Goal: Task Accomplishment & Management: Manage account settings

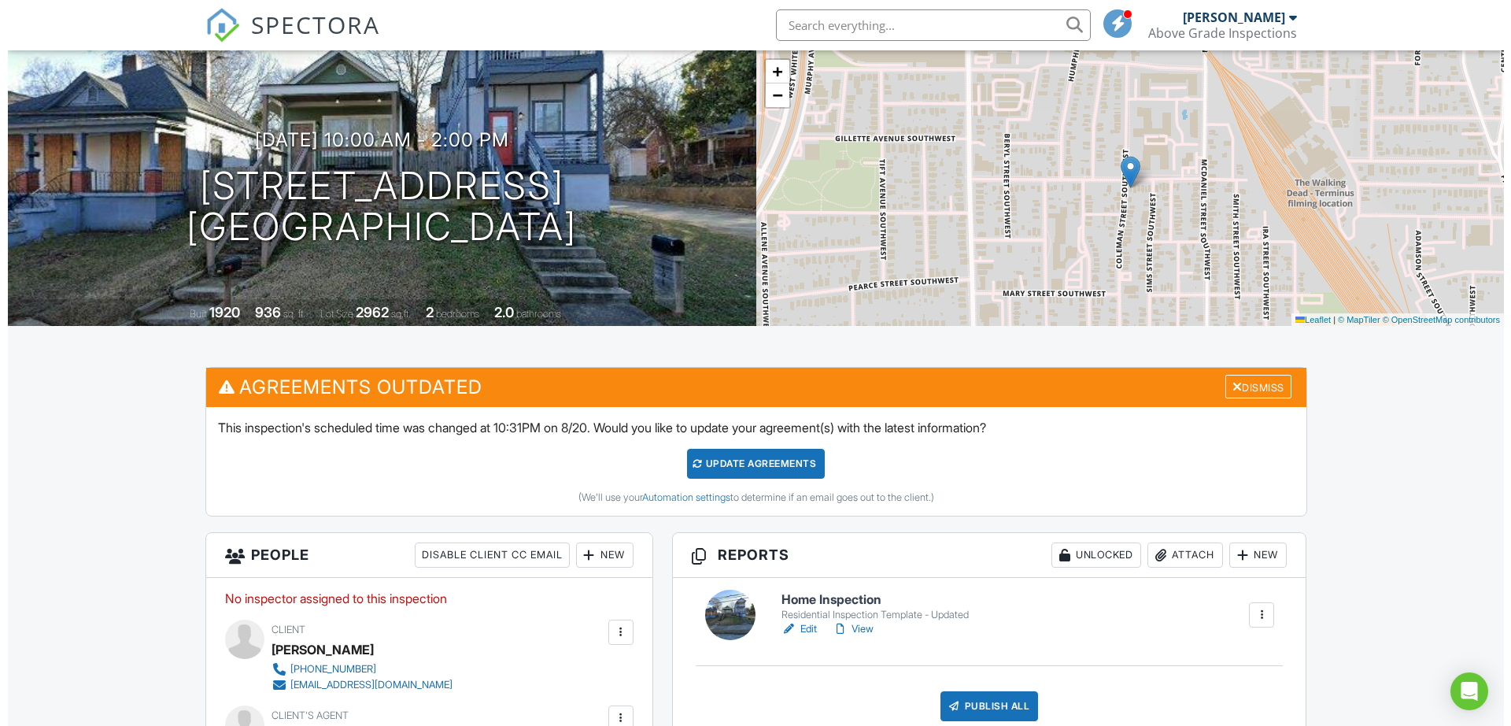
scroll to position [98, 0]
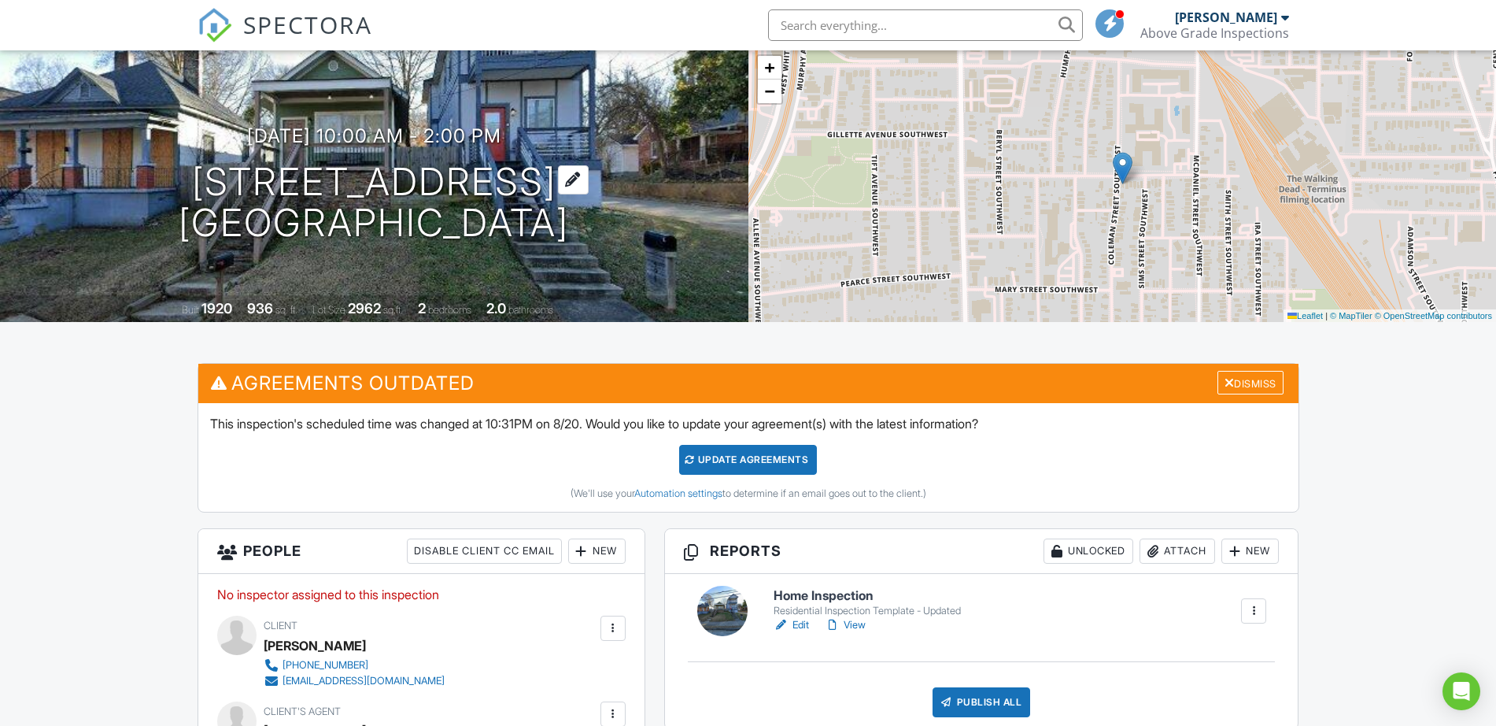
click at [371, 189] on h1 "490 Rockwell St SW Atlanta, GA 30310" at bounding box center [374, 202] width 390 height 83
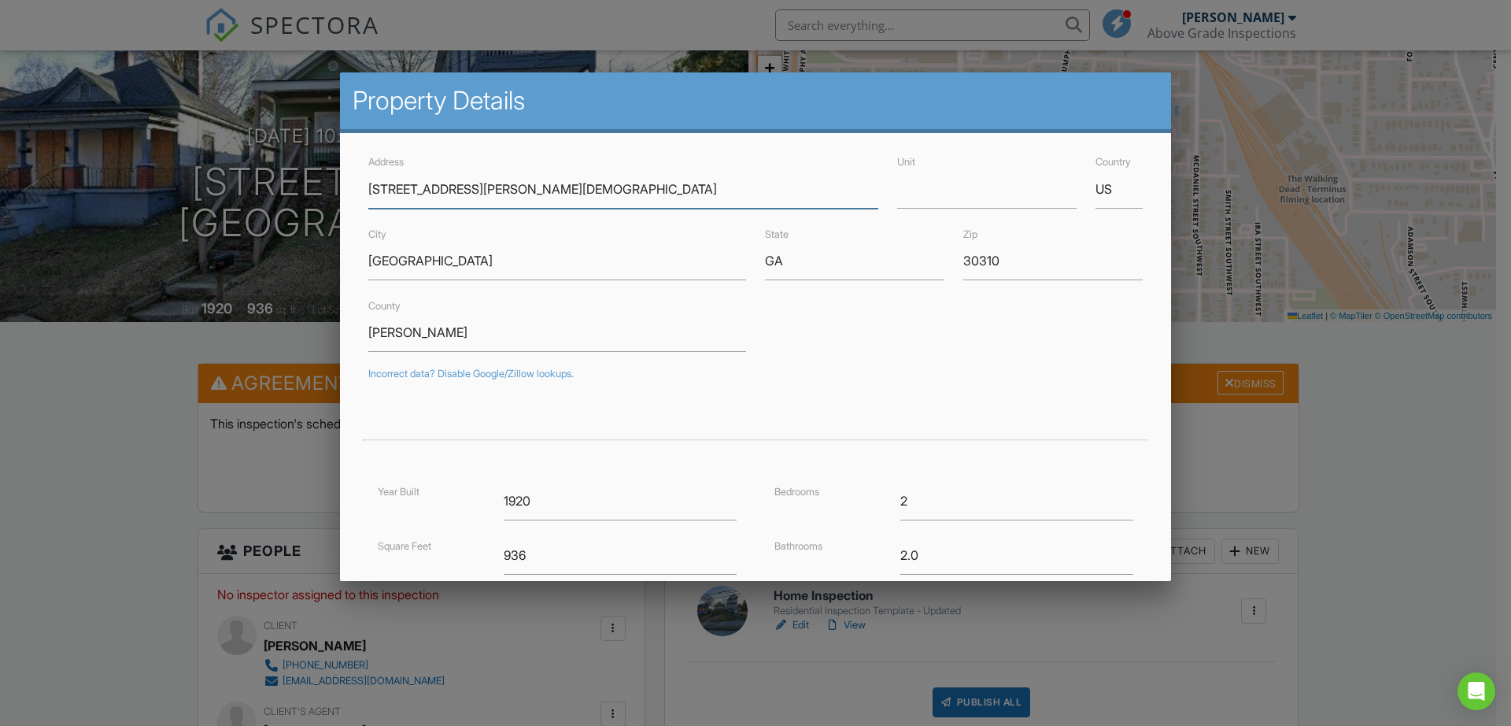
type input "[STREET_ADDRESS][PERSON_NAME][DEMOGRAPHIC_DATA]"
type input "33.7229785"
type input "-84.4042438"
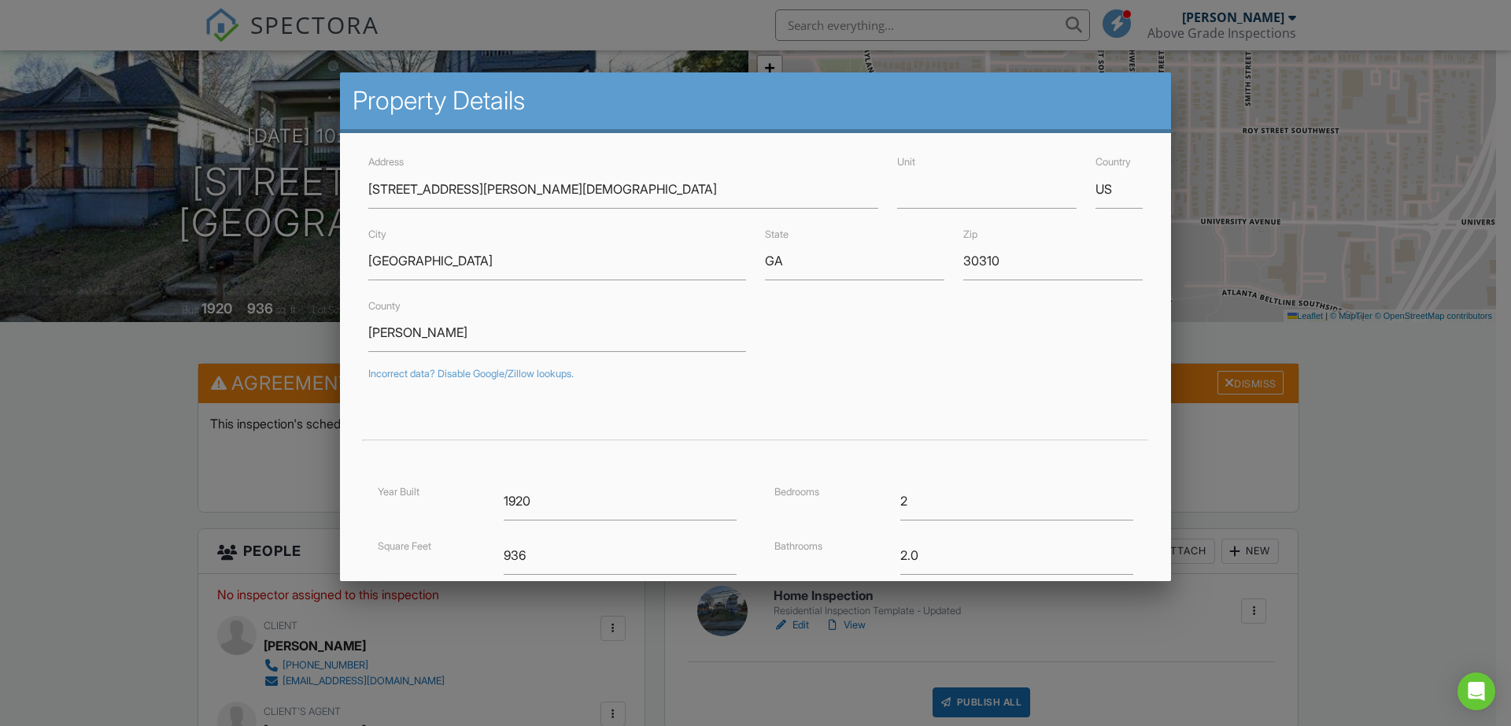
click at [933, 353] on form "Address 505 Dunbar St SW Unit Country US City Atlanta State GA Zip 30310 County…" at bounding box center [755, 488] width 793 height 673
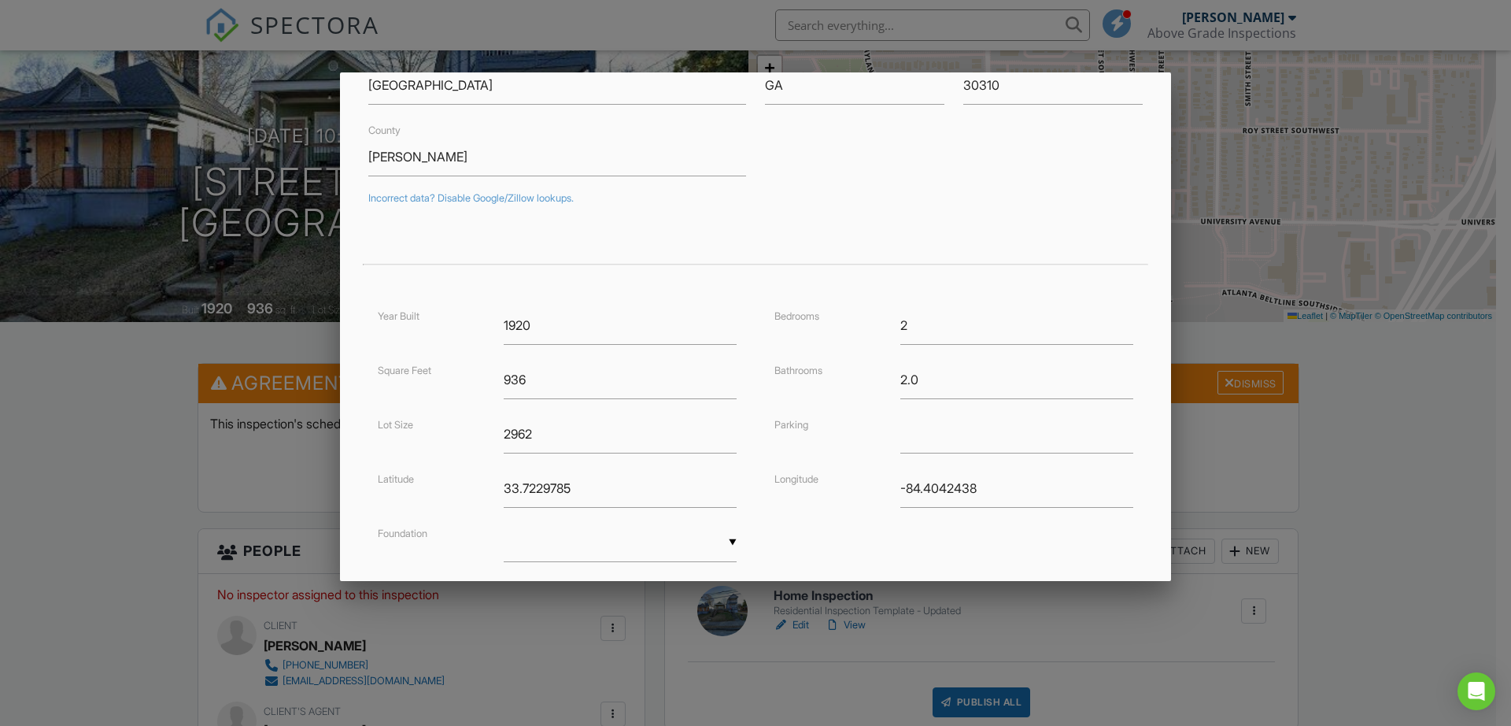
scroll to position [279, 0]
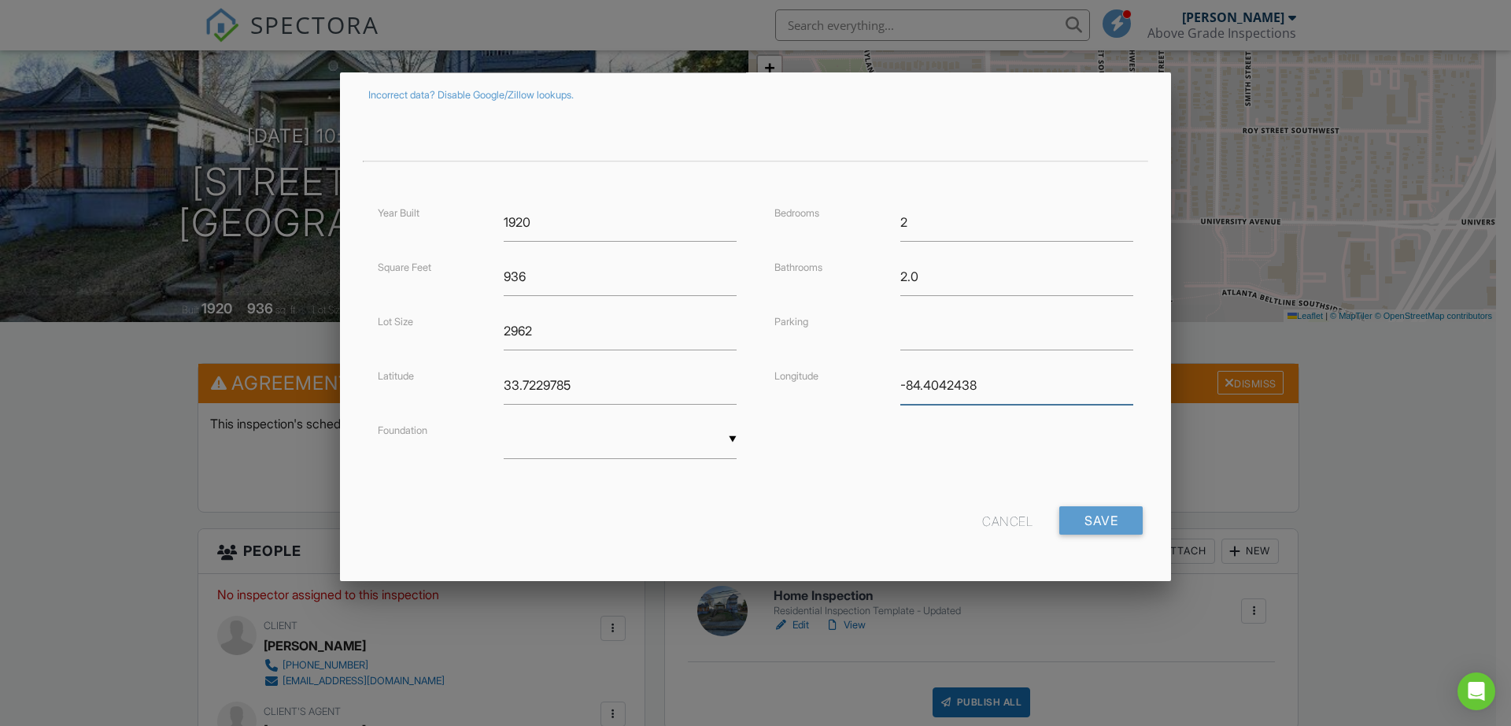
drag, startPoint x: 1013, startPoint y: 385, endPoint x: 652, endPoint y: 384, distance: 360.5
click at [652, 384] on div "Year Built 1920 Square Feet 936 Lot Size 2962 Latitude 33.7229785 Foundation ▼ …" at bounding box center [755, 346] width 793 height 287
drag, startPoint x: 622, startPoint y: 401, endPoint x: 197, endPoint y: 394, distance: 425.1
click at [1087, 519] on input "Save" at bounding box center [1100, 520] width 83 height 28
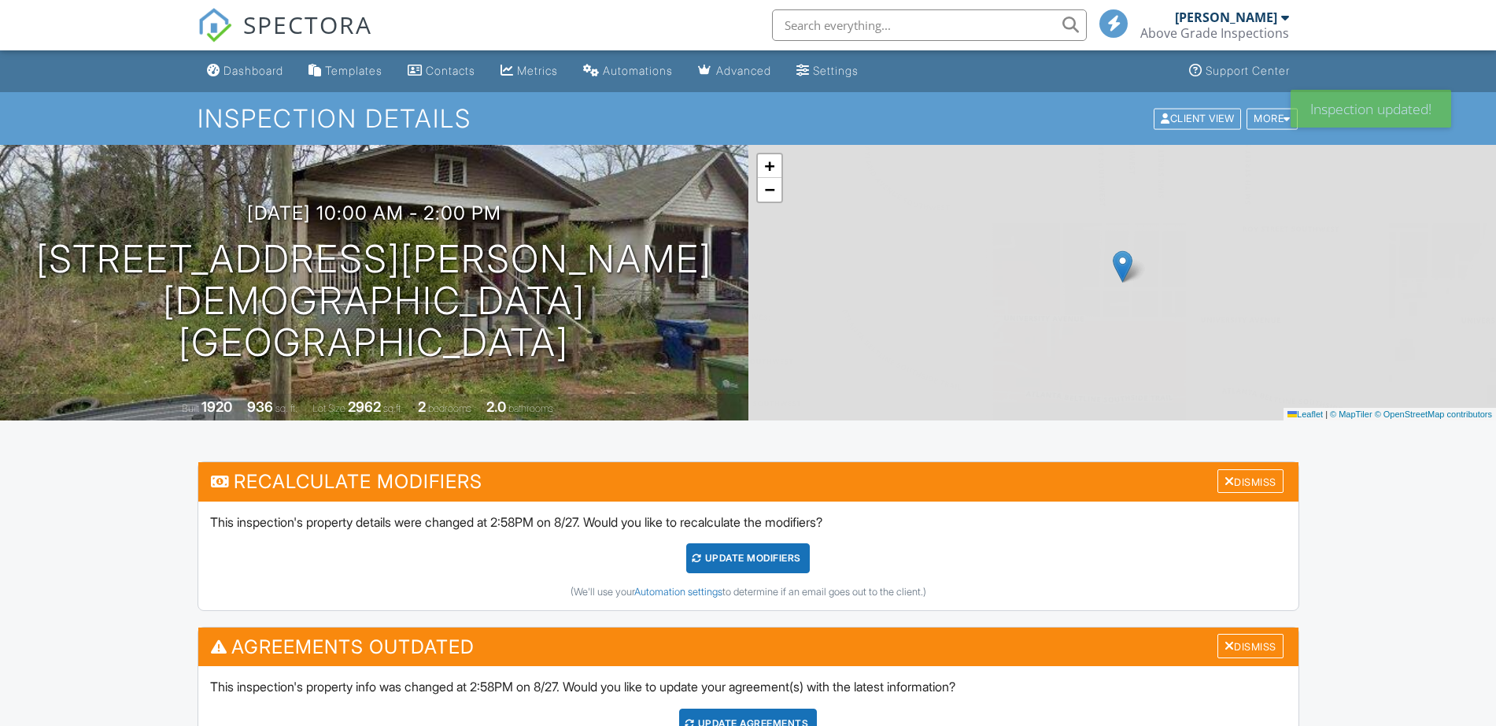
scroll to position [492, 0]
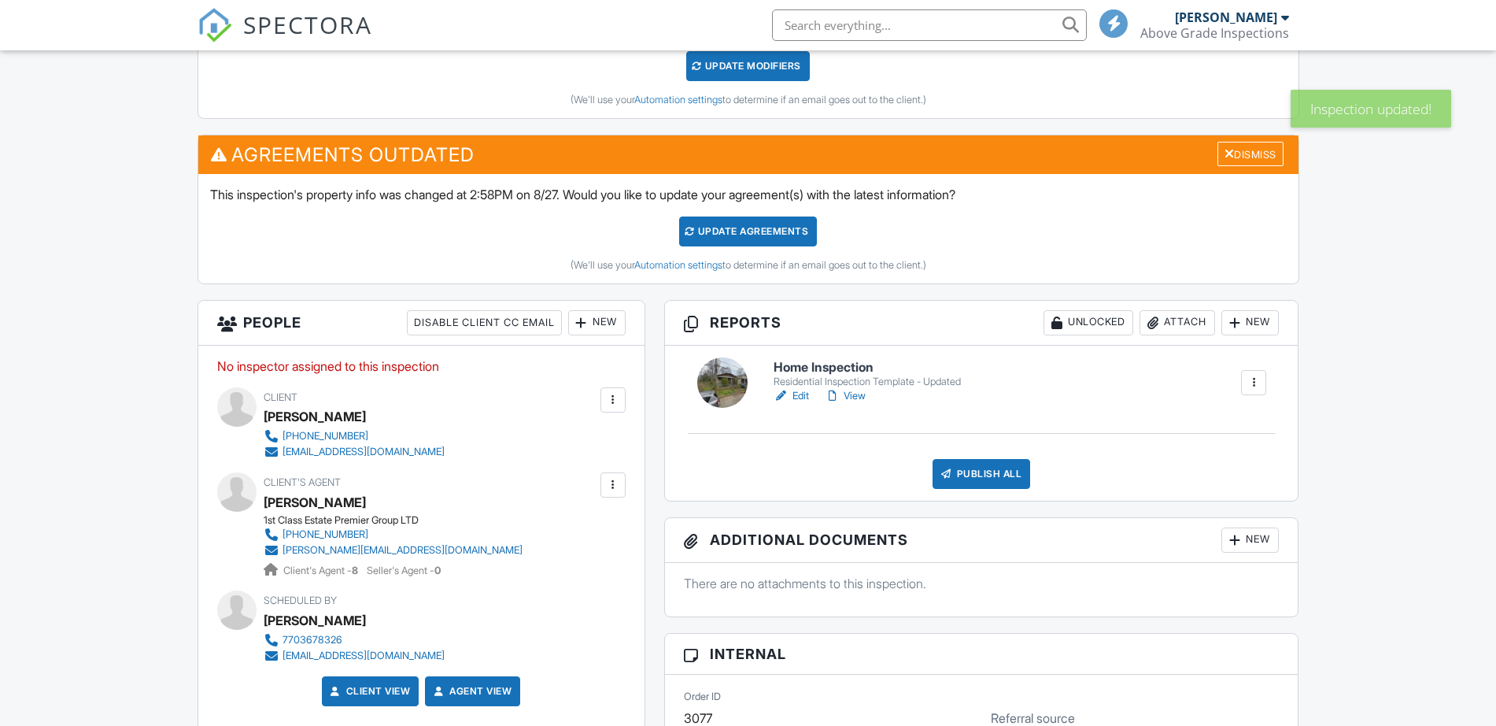
click at [604, 316] on div "New" at bounding box center [596, 322] width 57 height 25
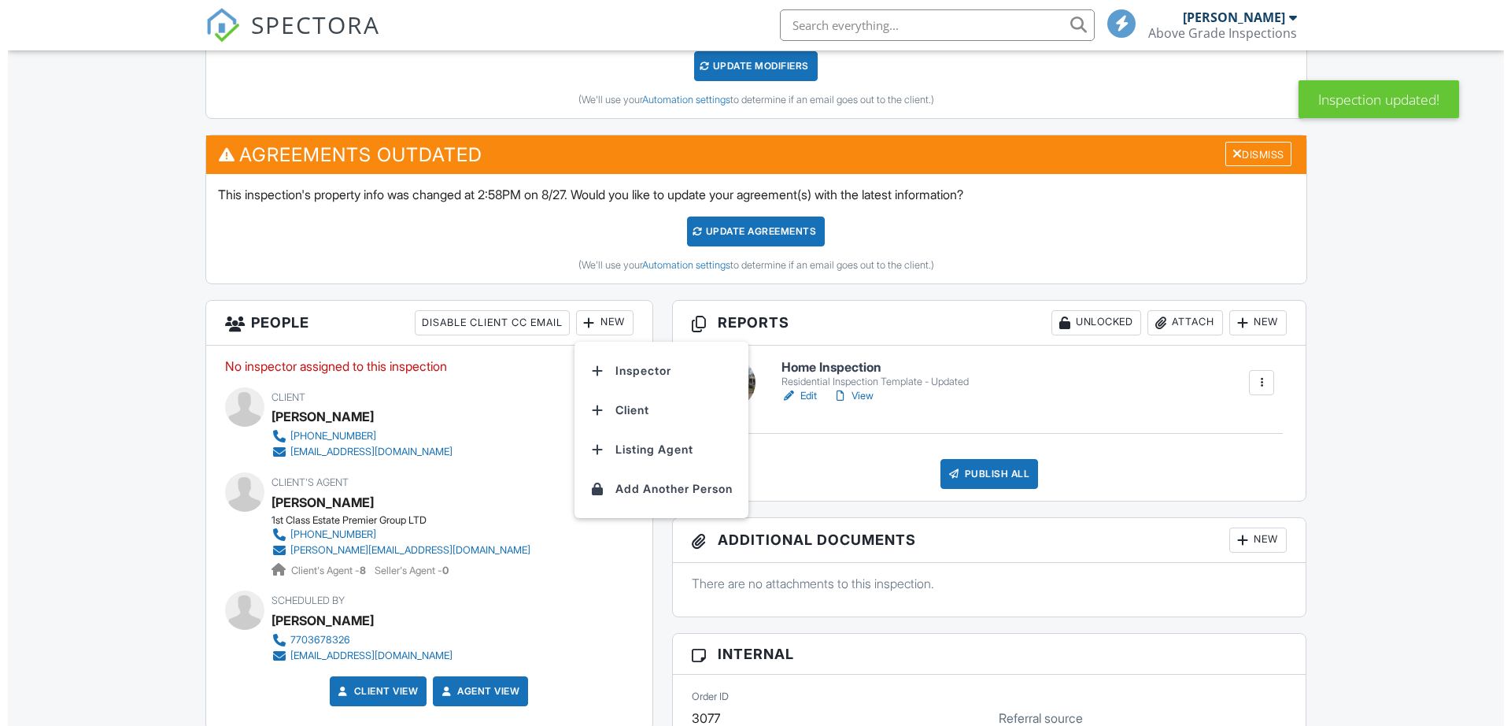
scroll to position [0, 0]
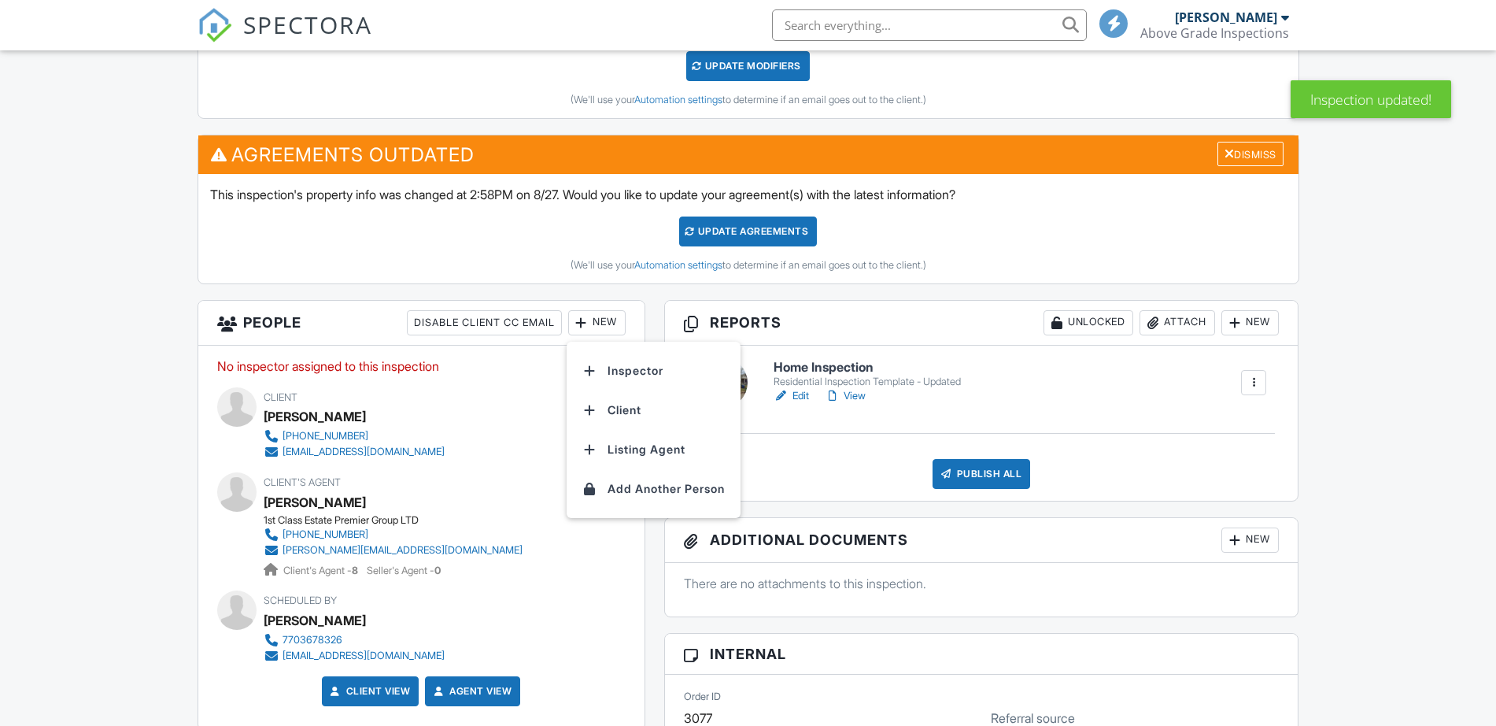
click at [677, 371] on li "Inspector" at bounding box center [653, 370] width 155 height 39
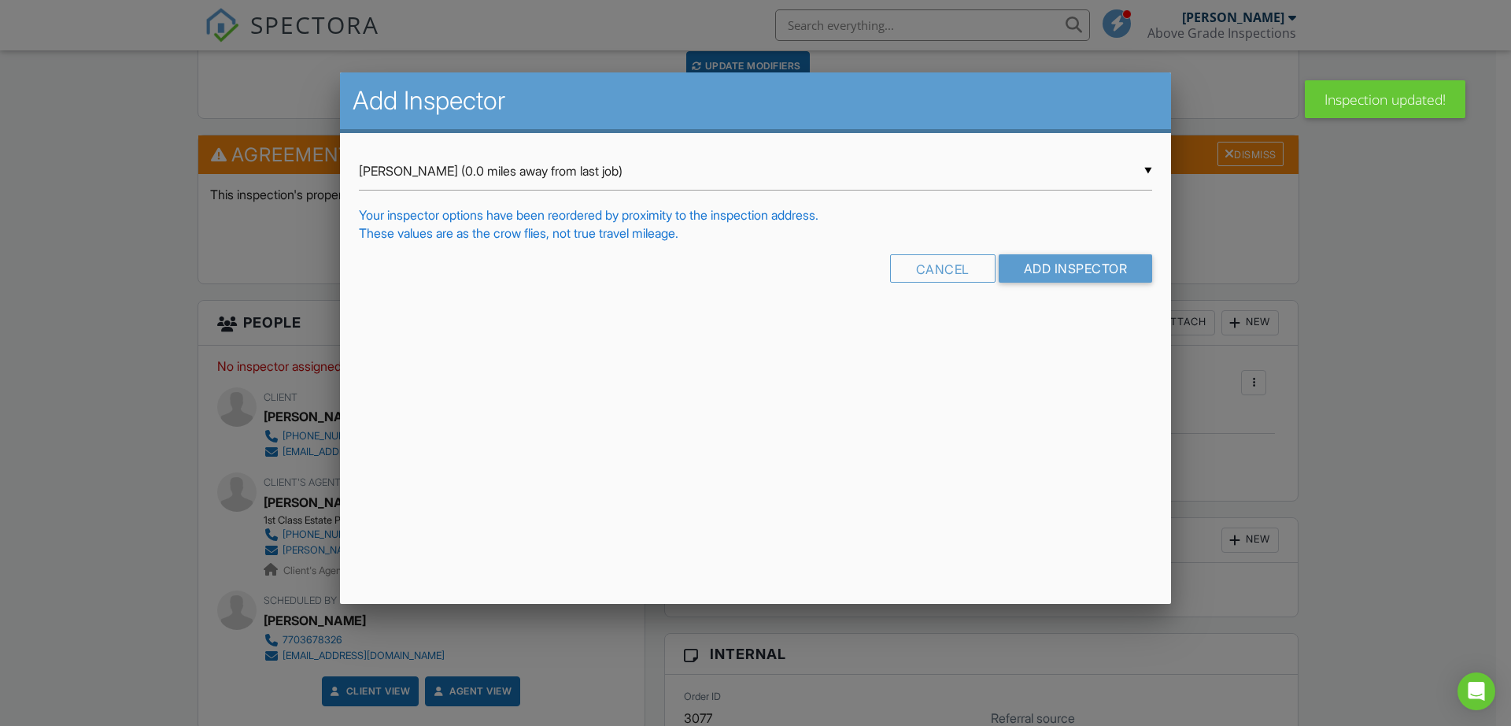
click at [543, 179] on div "▼ Lynn Boissoneault (0.0 miles away from last job) Lynn Boissoneault (0.0 miles…" at bounding box center [755, 171] width 793 height 39
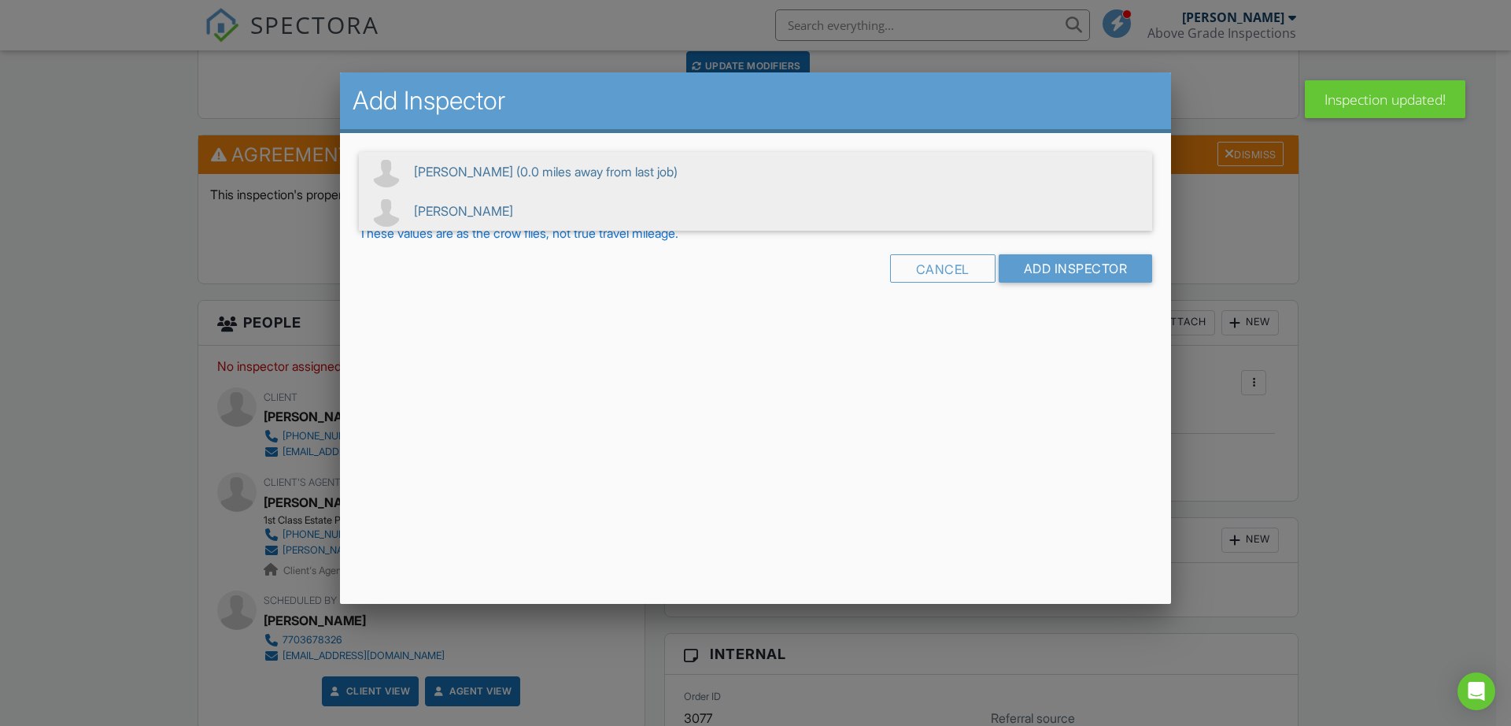
click at [528, 207] on span "[PERSON_NAME]" at bounding box center [755, 210] width 793 height 39
type input "[PERSON_NAME]"
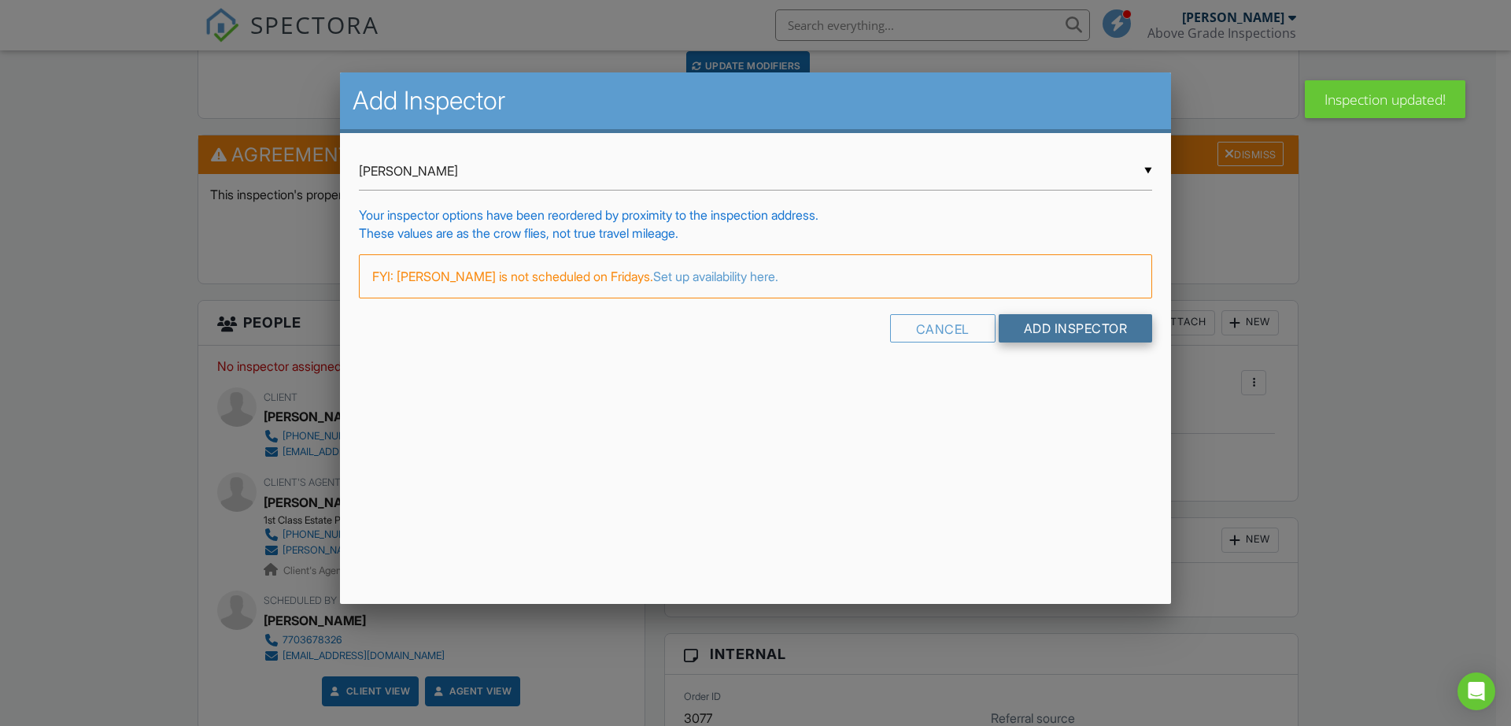
click at [1080, 329] on input "Add Inspector" at bounding box center [1076, 328] width 154 height 28
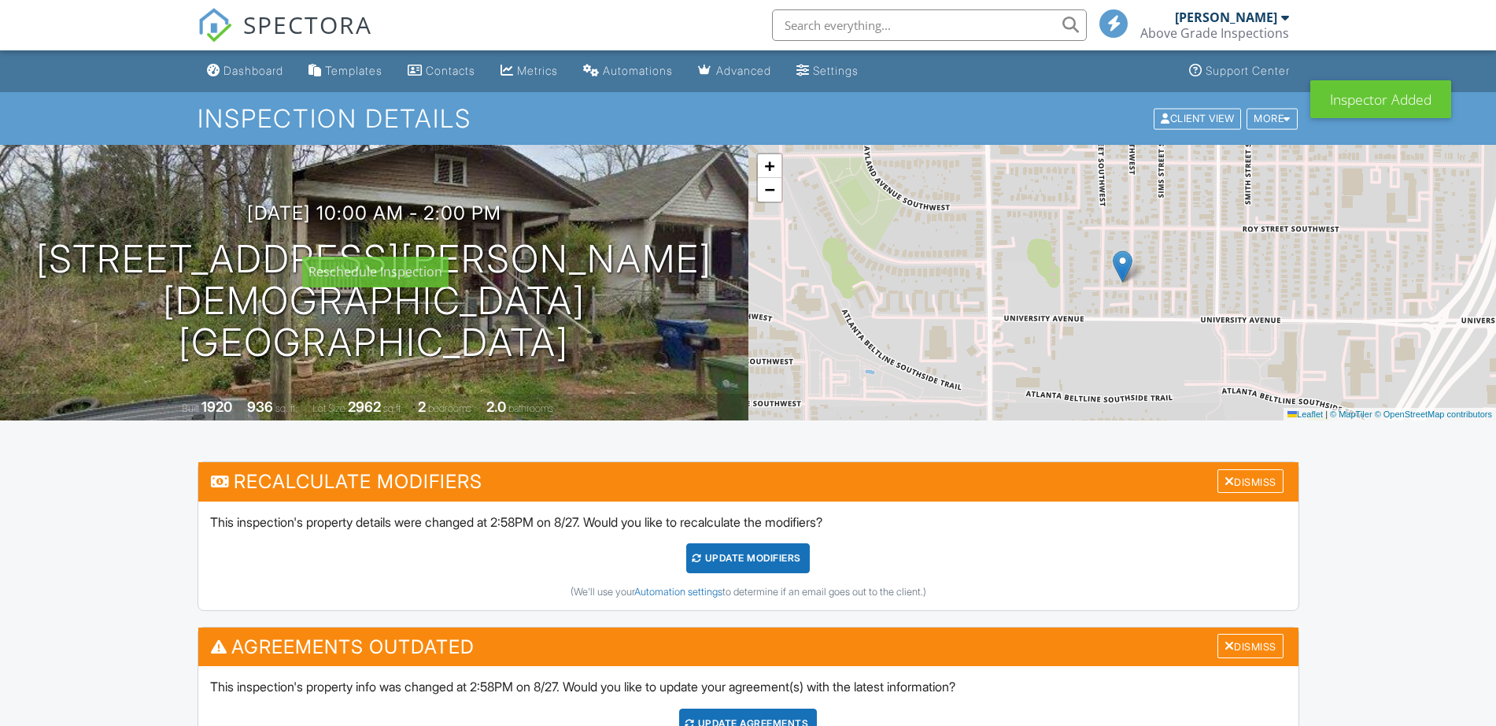
click at [367, 224] on h3 "08/22/2025 10:00 am - 2:00 pm" at bounding box center [374, 212] width 254 height 21
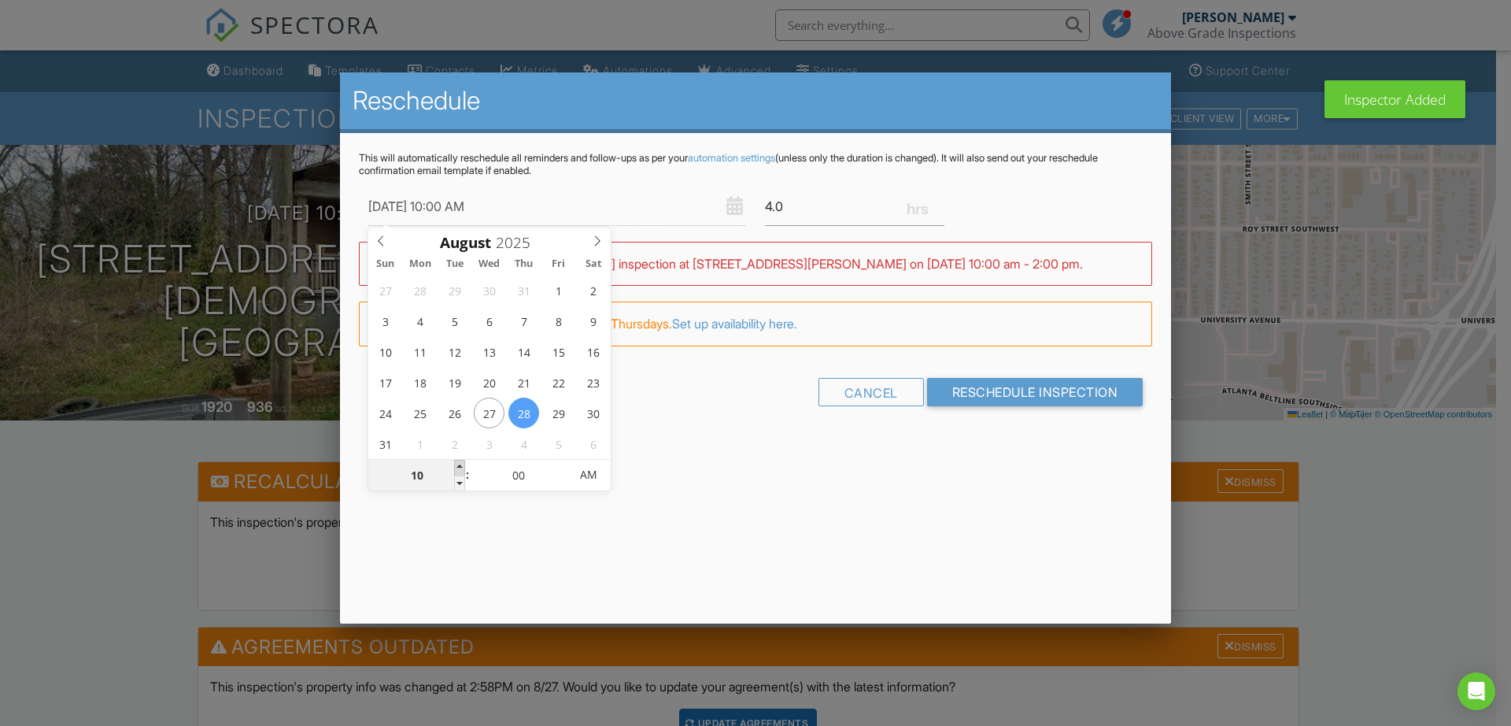
type input "08/28/2025 11:00 AM"
type input "11"
click at [461, 464] on span at bounding box center [459, 468] width 11 height 16
type input "08/28/2025 12:00 PM"
type input "12"
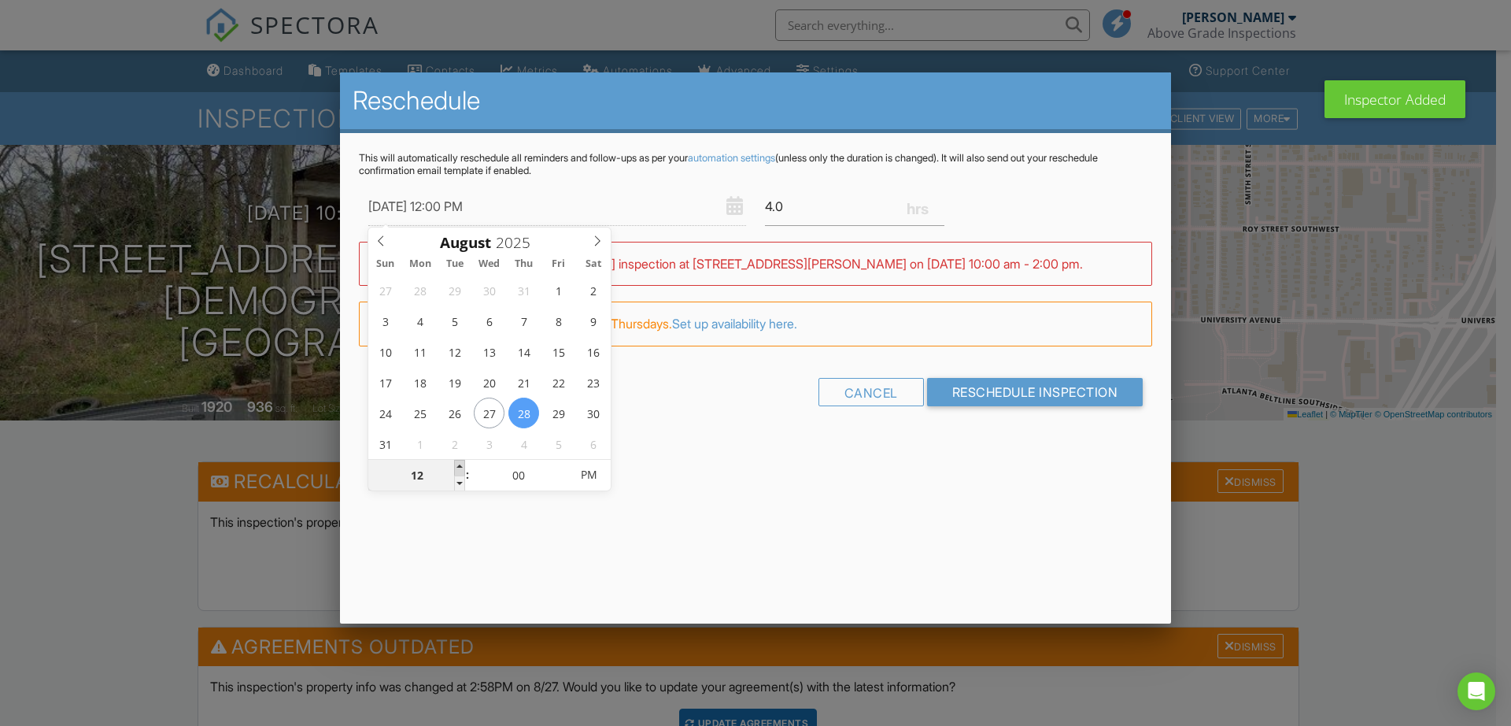
click at [461, 464] on span at bounding box center [459, 468] width 11 height 16
type input "08/28/2025 1:00 PM"
type input "01"
click at [461, 464] on span at bounding box center [459, 468] width 11 height 16
type input "08/28/2025 2:00 PM"
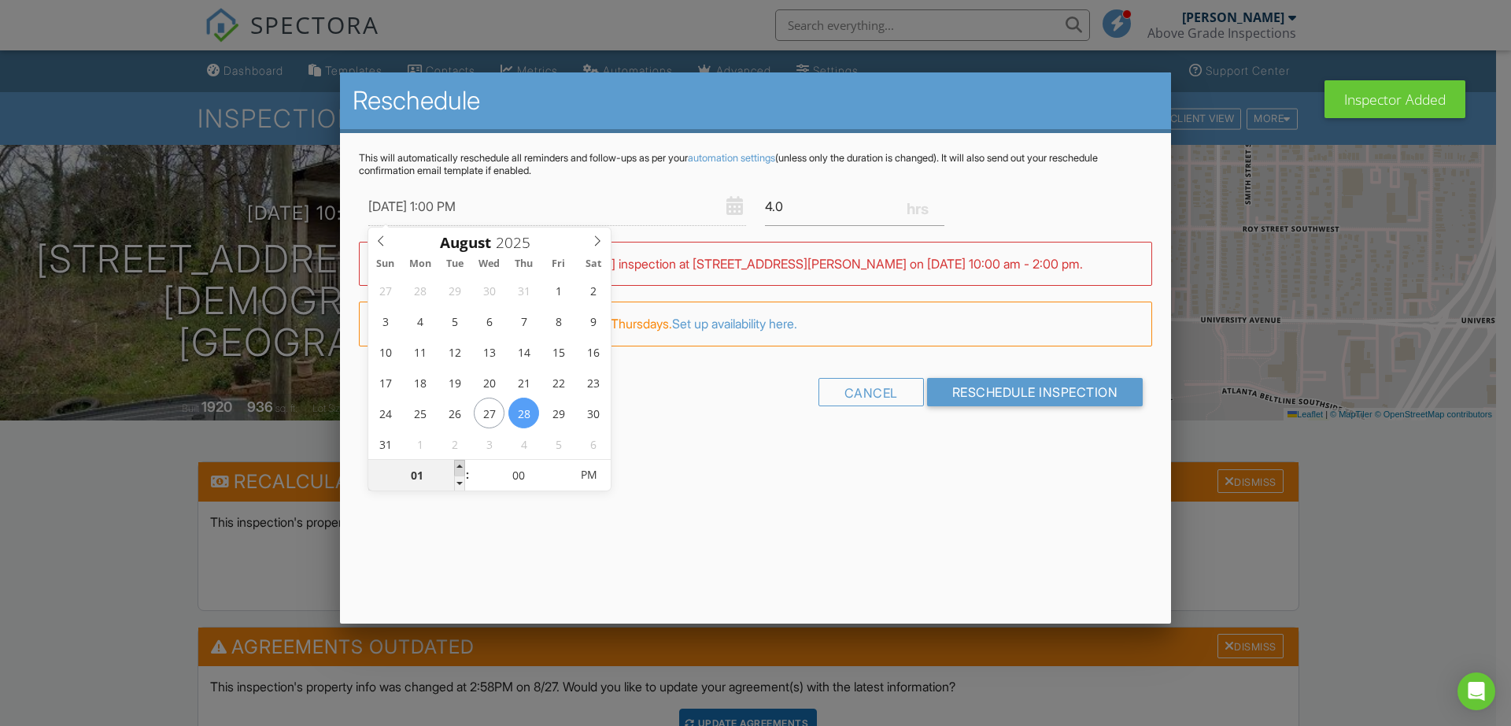
type input "02"
click at [461, 464] on span at bounding box center [459, 468] width 11 height 16
type input "08/28/2025 3:00 PM"
type input "03"
click at [461, 464] on span at bounding box center [459, 468] width 11 height 16
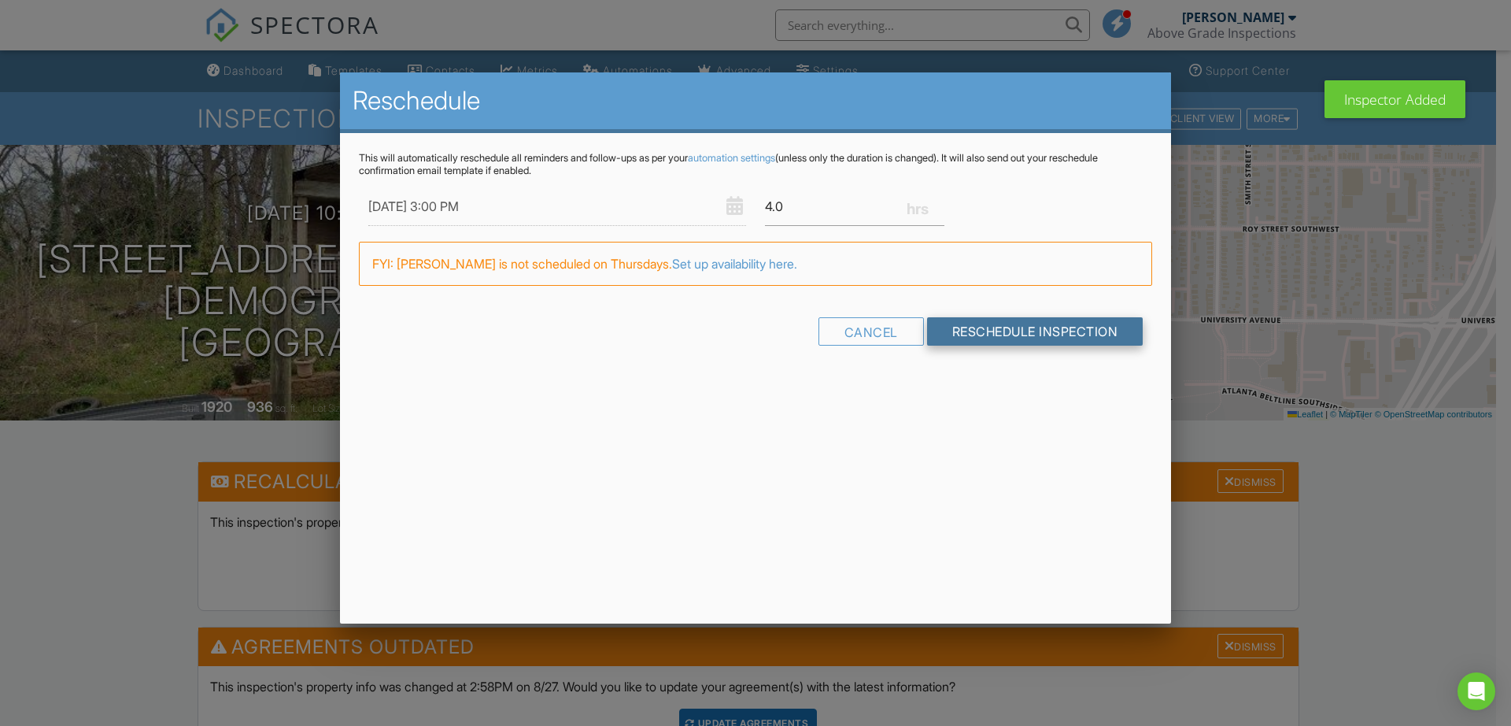
click at [1026, 332] on input "Reschedule Inspection" at bounding box center [1035, 331] width 216 height 28
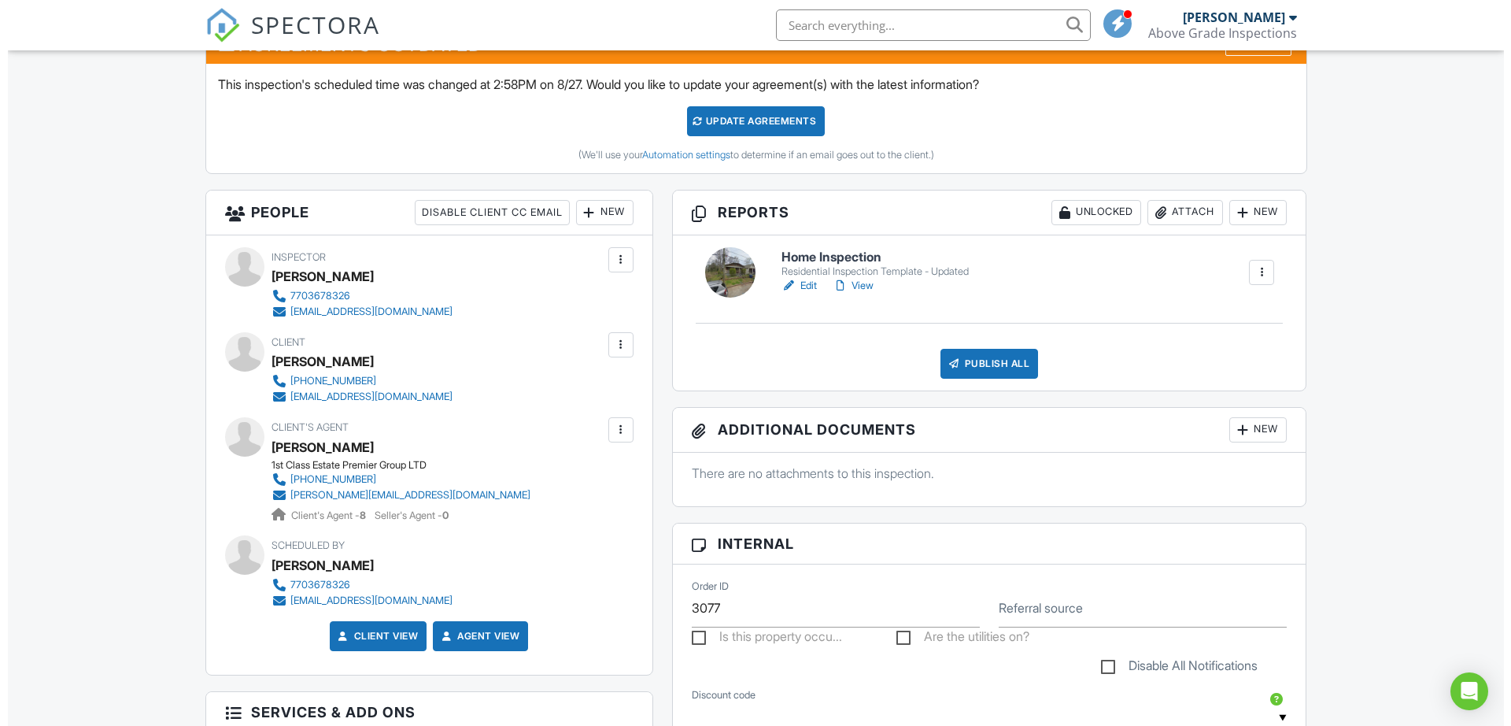
scroll to position [590, 0]
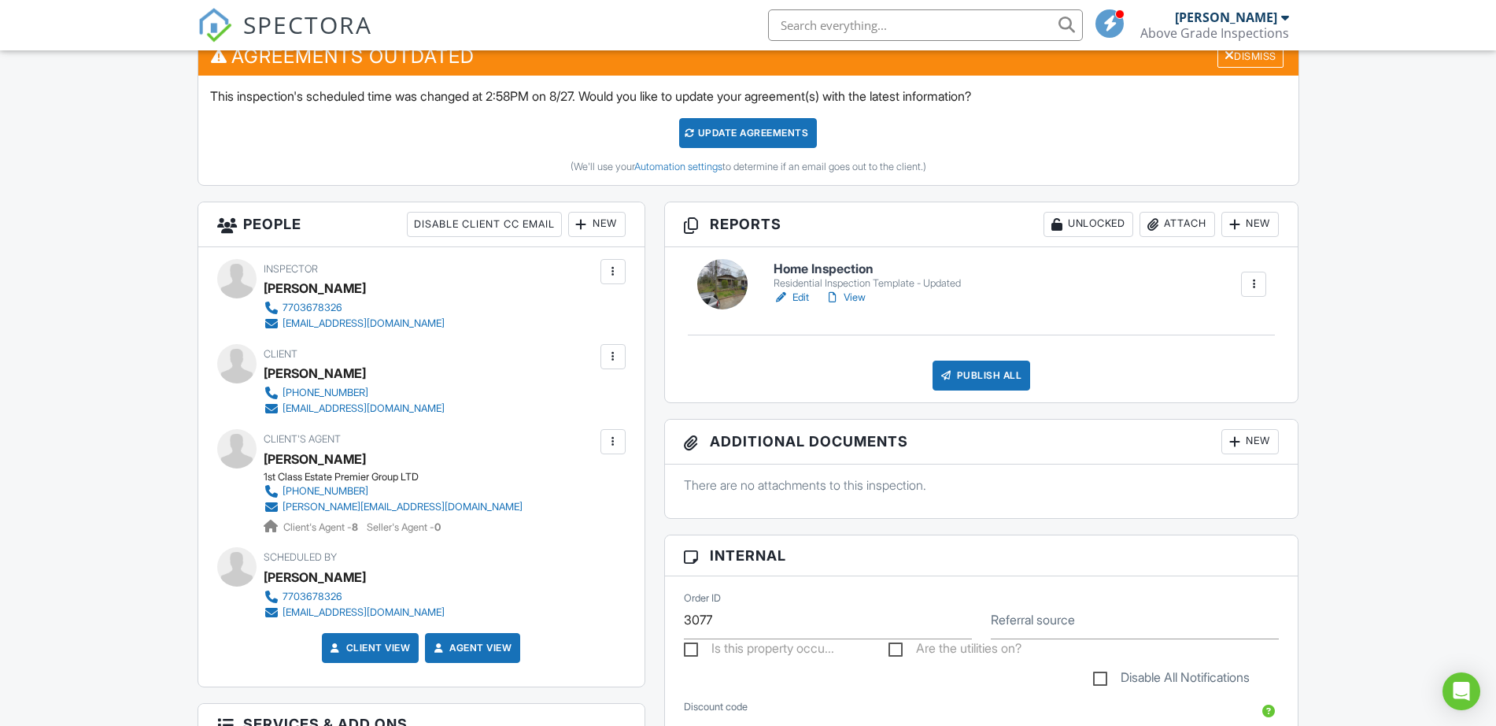
click at [597, 226] on div "New" at bounding box center [596, 224] width 57 height 25
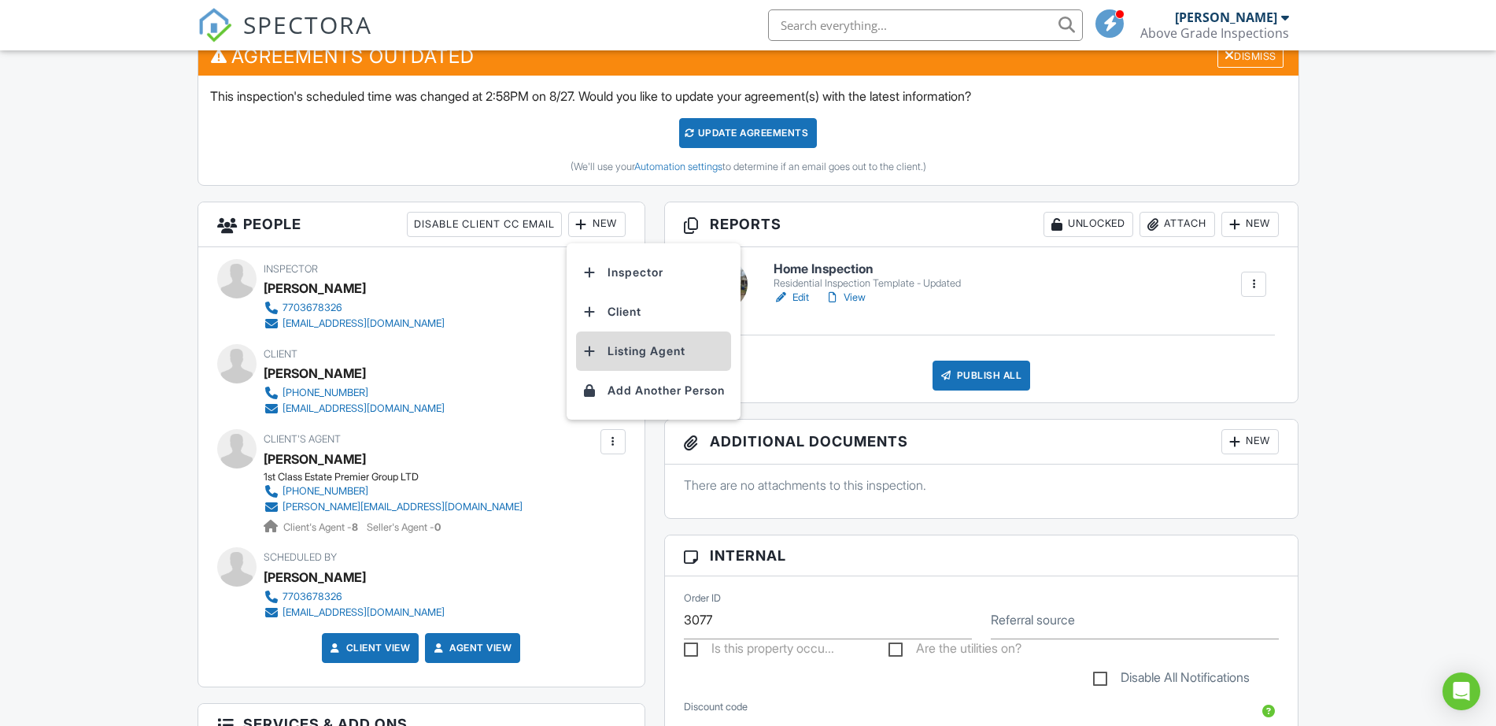
click at [613, 342] on li "Listing Agent" at bounding box center [653, 350] width 155 height 39
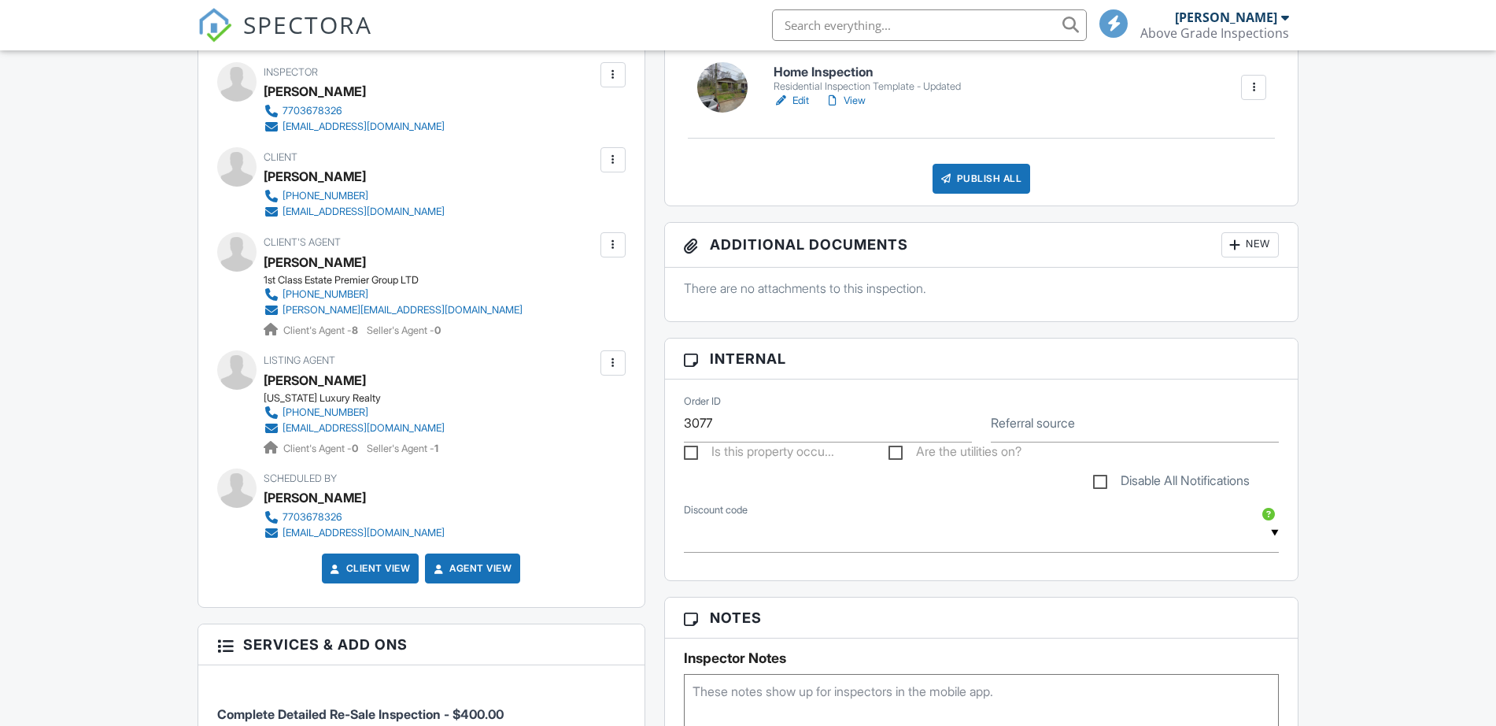
scroll to position [787, 0]
drag, startPoint x: 0, startPoint y: 0, endPoint x: 458, endPoint y: 422, distance: 622.7
click at [458, 422] on div "Inspector Tony Liston 7703678326 abovegradeinspections@gmail.com Make Primary I…" at bounding box center [421, 328] width 446 height 557
copy div "Client Hannah Eve 703-340-6804 hmaeeve@gmail.com Edit Resend Confirmation Email…"
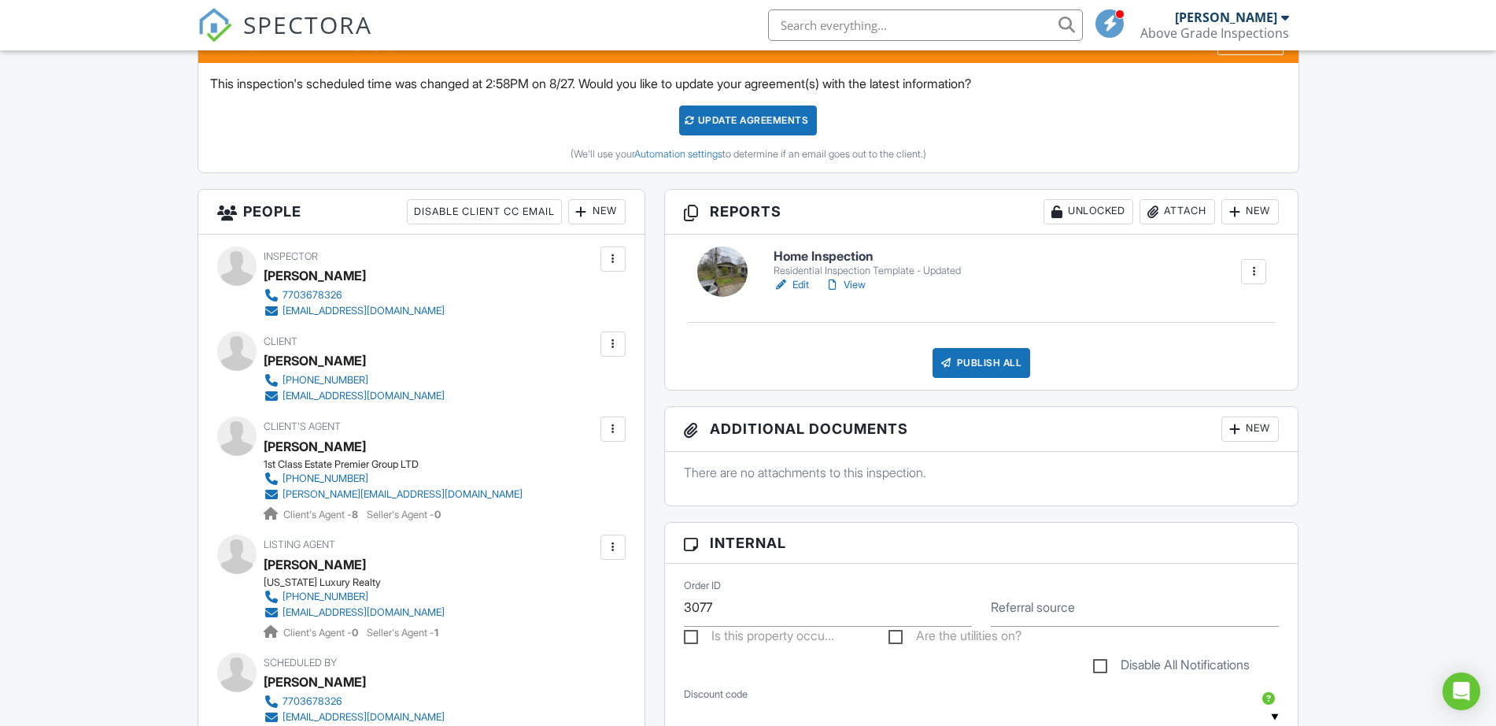
scroll to position [590, 0]
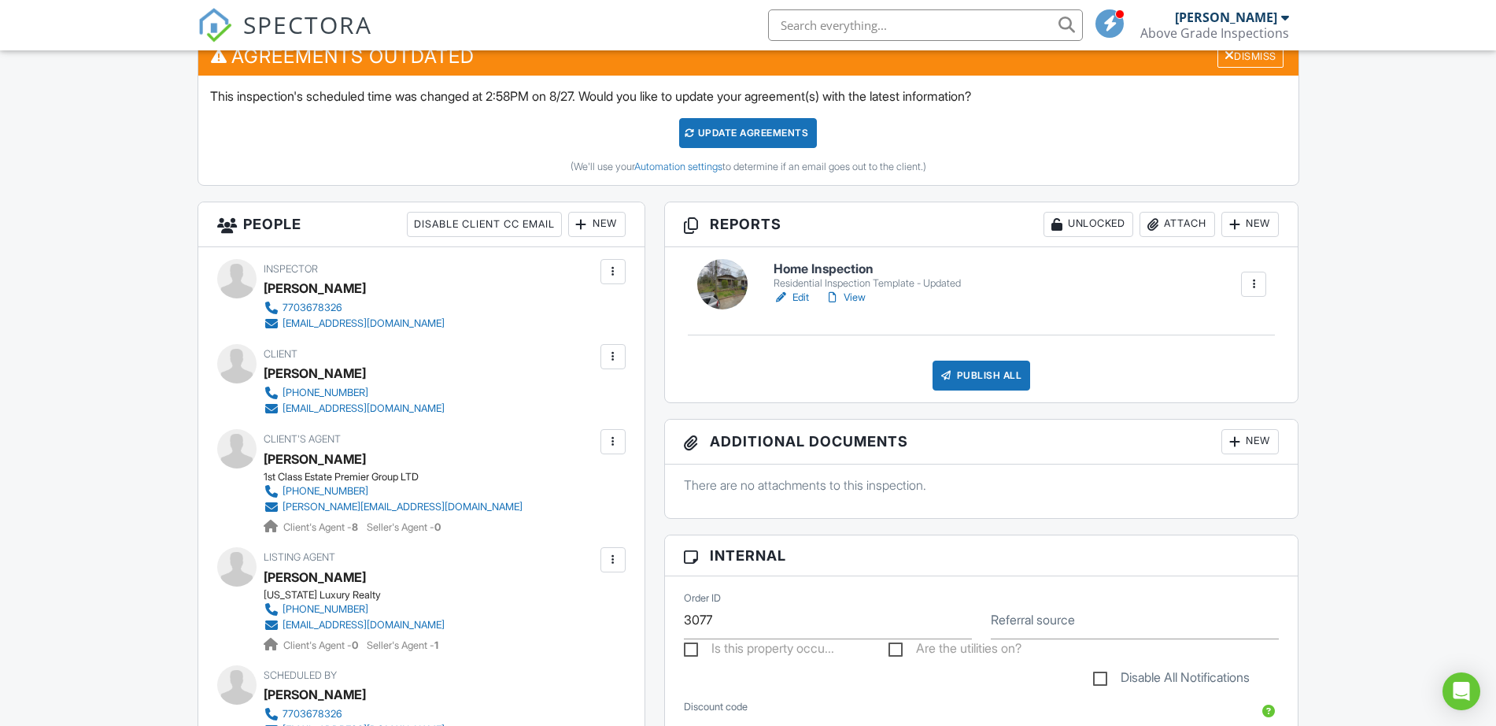
click at [348, 31] on span "SPECTORA" at bounding box center [307, 24] width 129 height 33
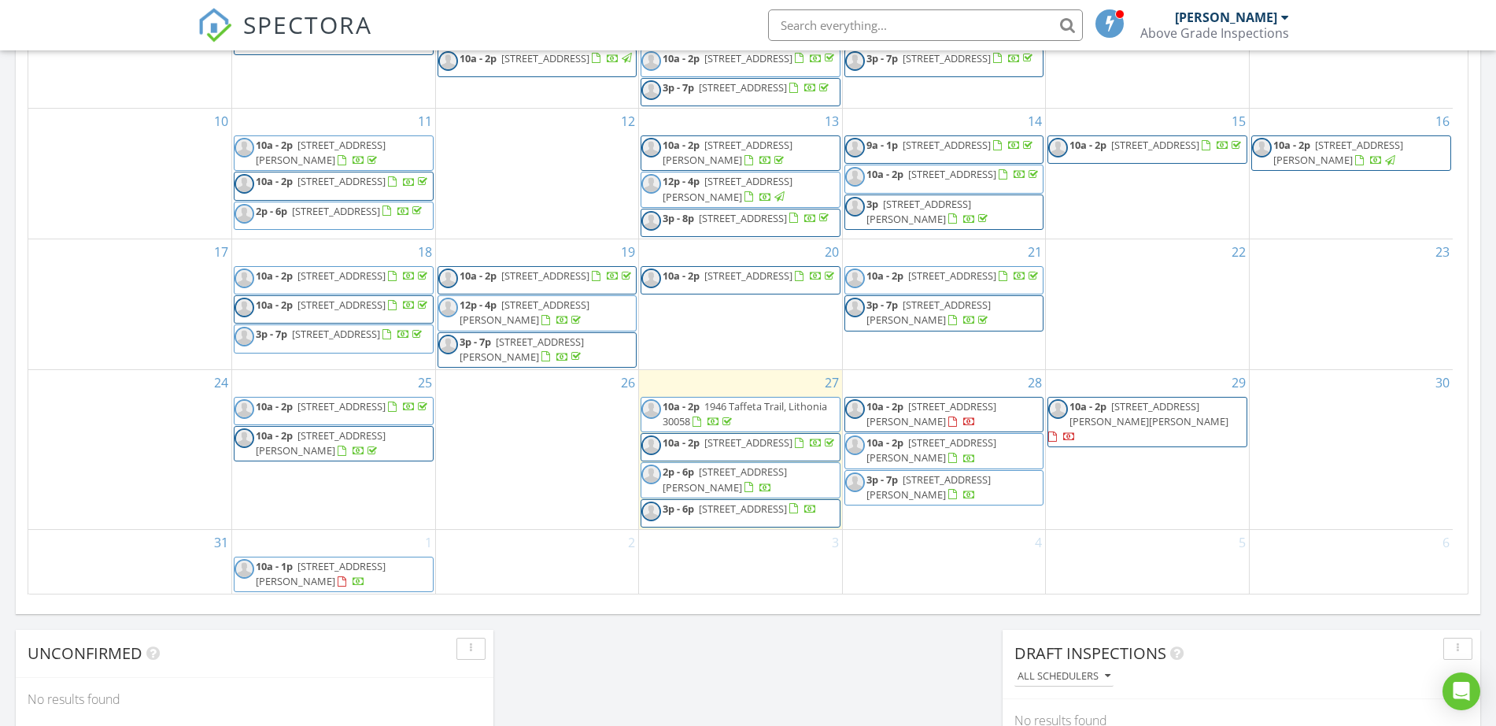
scroll to position [885, 0]
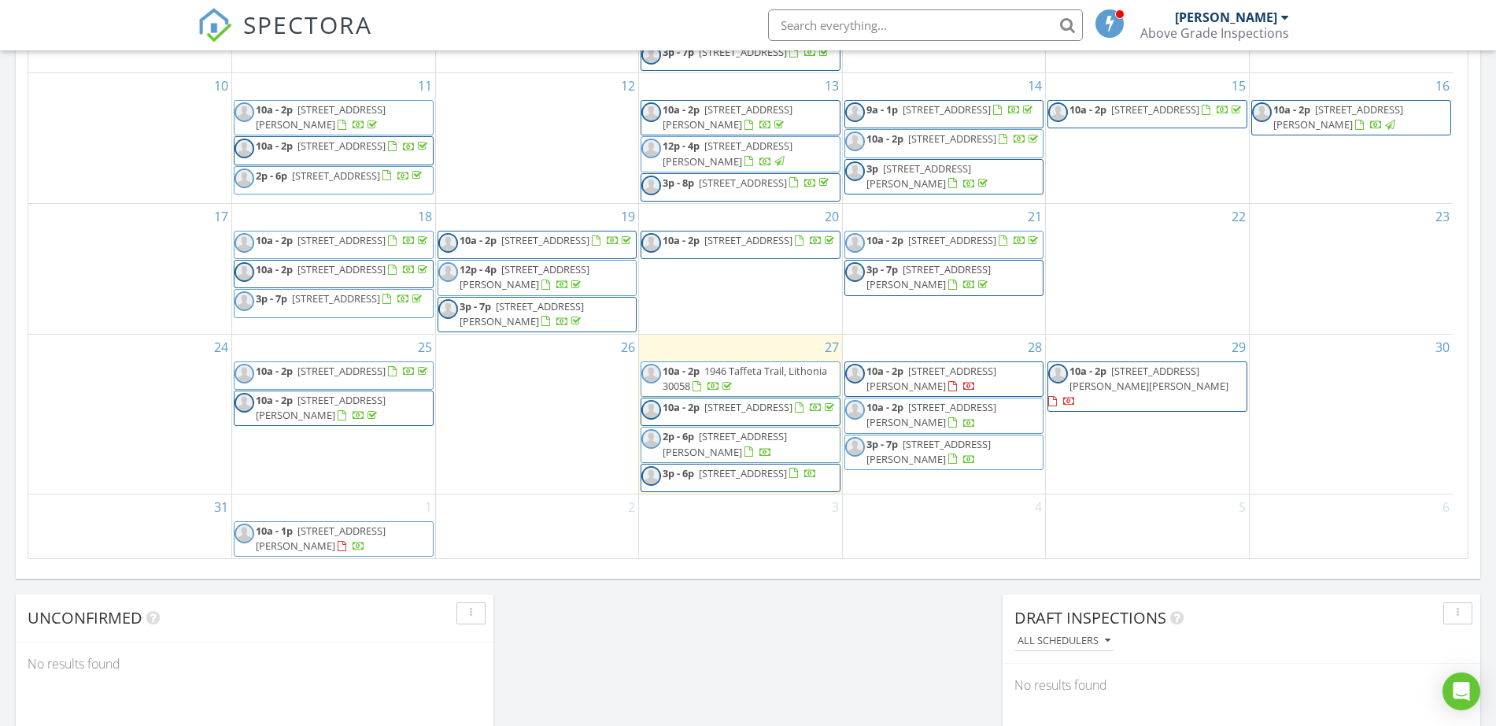
click at [1276, 29] on div "Above Grade Inspections" at bounding box center [1214, 33] width 149 height 16
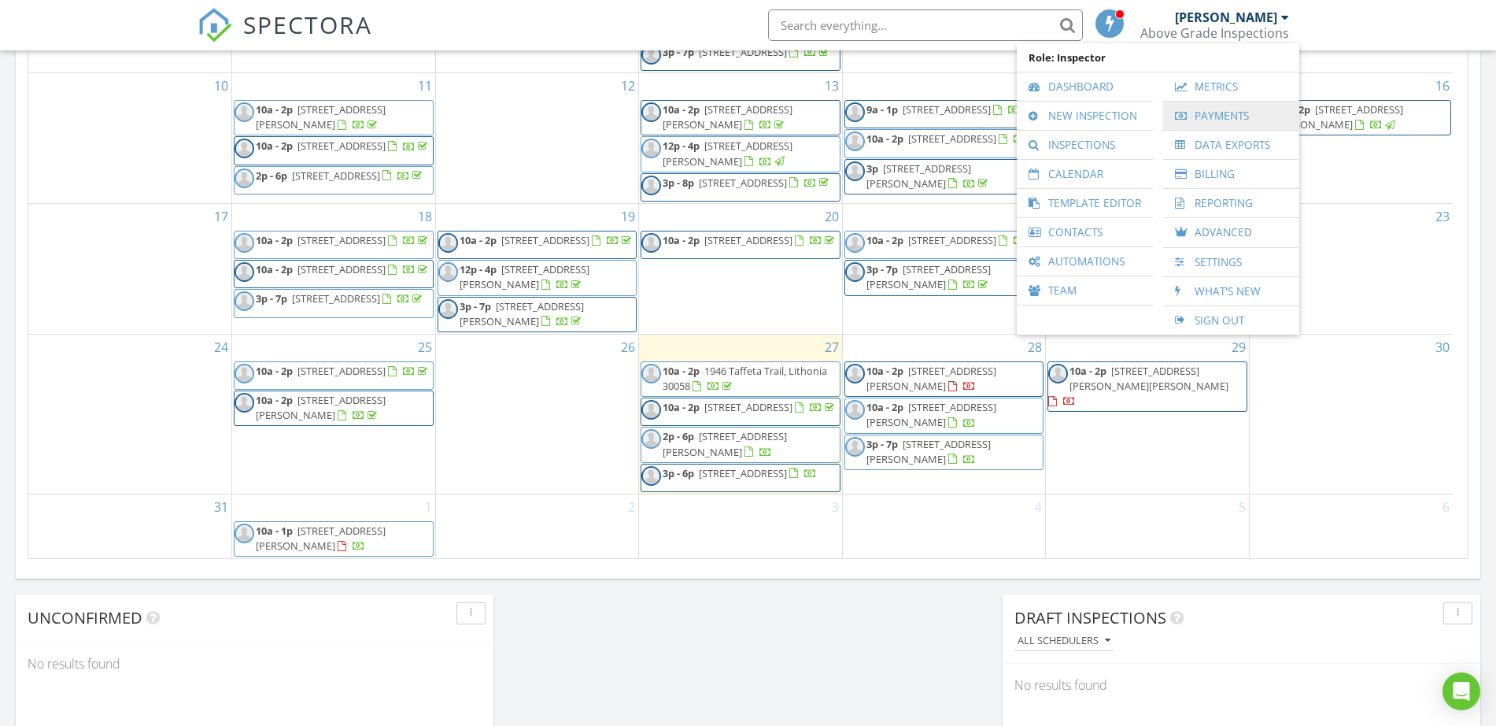
click at [1246, 114] on link "Payments" at bounding box center [1231, 116] width 120 height 28
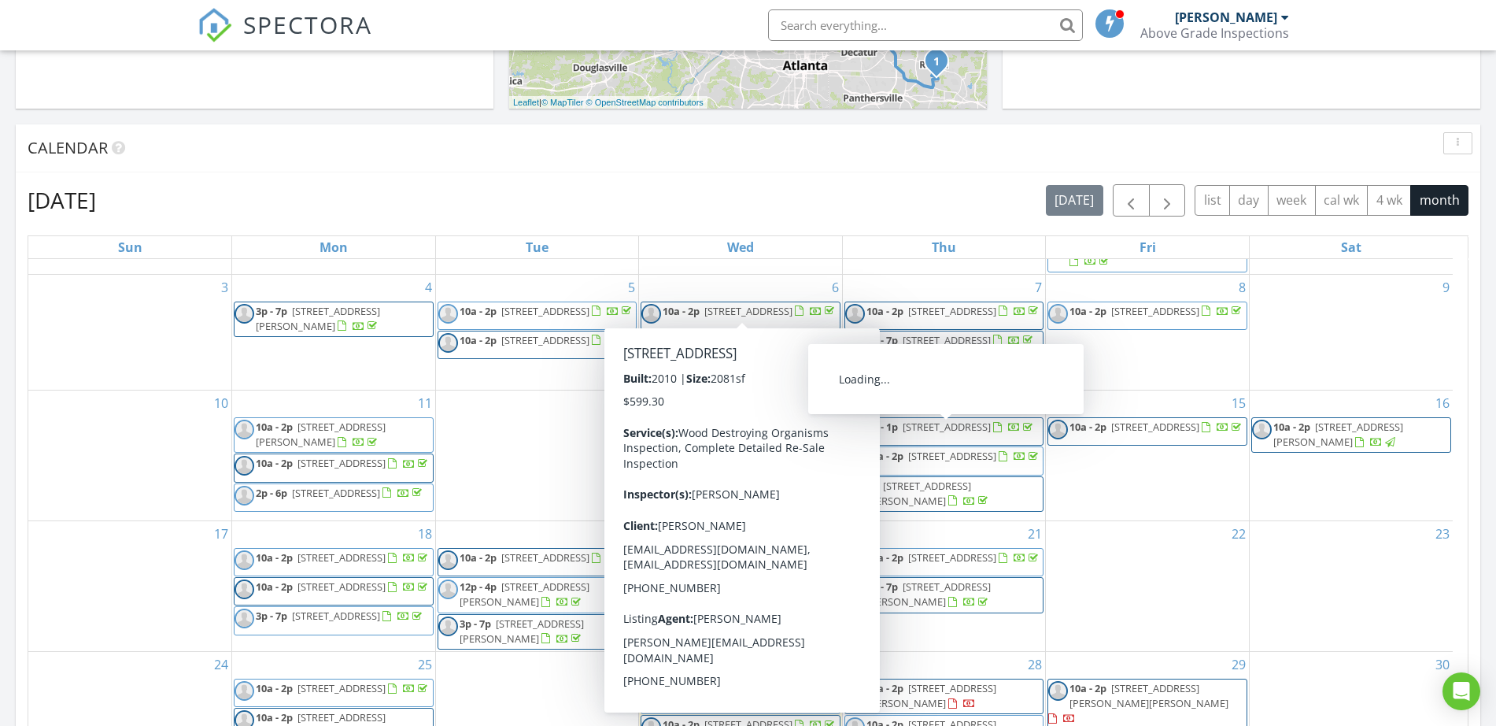
scroll to position [689, 0]
